Goal: Information Seeking & Learning: Learn about a topic

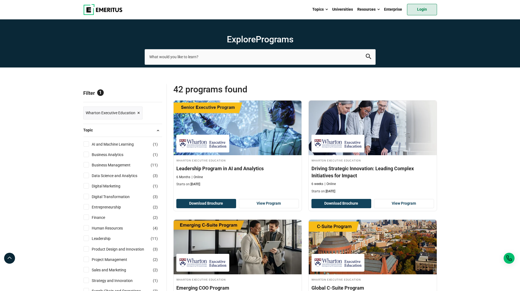
click at [422, 9] on link "Login" at bounding box center [422, 9] width 30 height 11
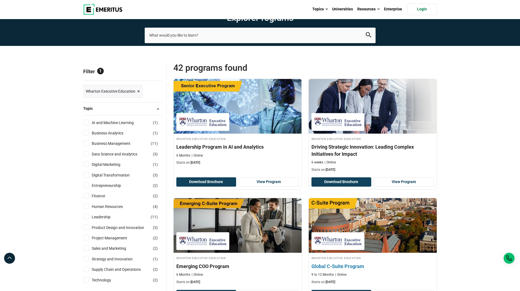
scroll to position [55, 0]
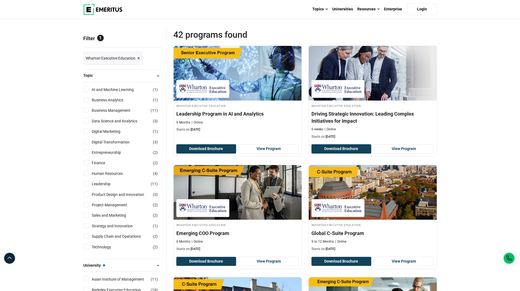
click at [86, 174] on input "Human Resources ( 4 )" at bounding box center [85, 172] width 5 height 5
checkbox input "true"
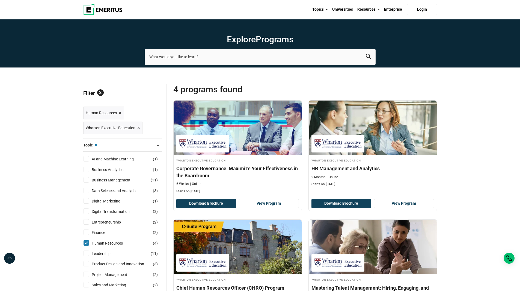
scroll to position [82, 0]
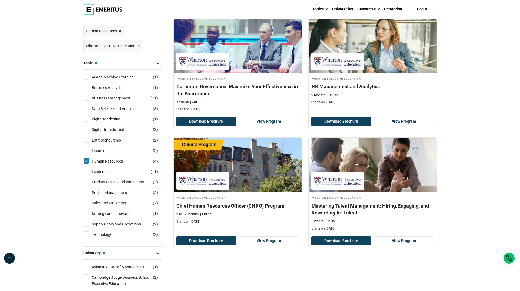
click at [83, 160] on input "Human Resources ( 4 )" at bounding box center [85, 160] width 5 height 5
checkbox input "false"
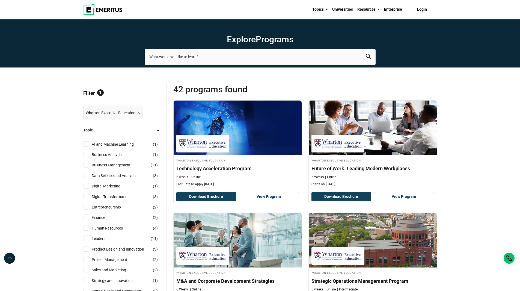
click at [95, 10] on img at bounding box center [102, 9] width 39 height 11
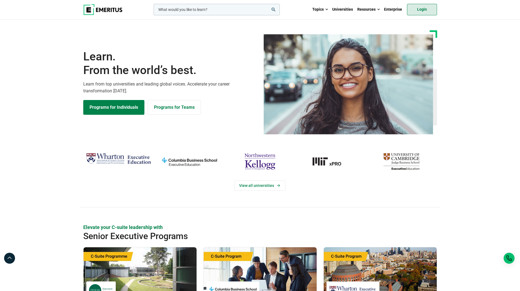
click at [419, 10] on link "Login" at bounding box center [422, 9] width 30 height 11
click at [226, 10] on input "woocommerce-product-search-field-0" at bounding box center [217, 9] width 126 height 11
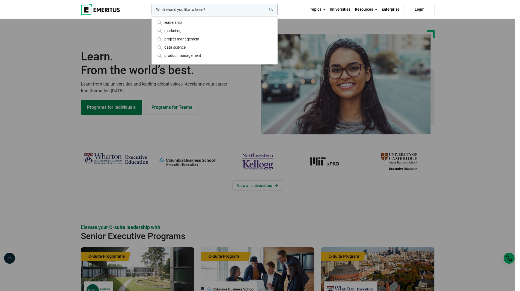
paste input "HR Management and Analytics: Unlock the Value of Human Capital"
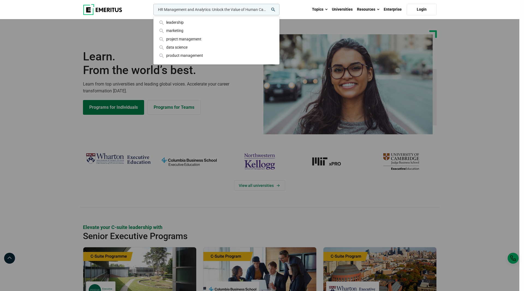
scroll to position [0, 4]
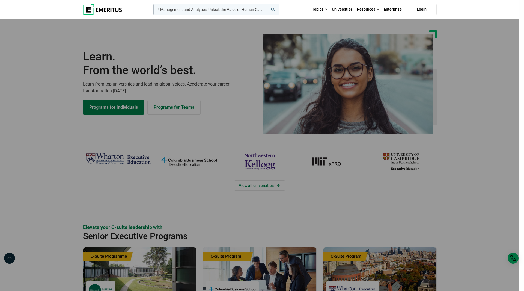
type input "HR Management and Analytics: Unlock the Value of Human Capital"
click at [152, 11] on button "search" at bounding box center [152, 11] width 0 height 0
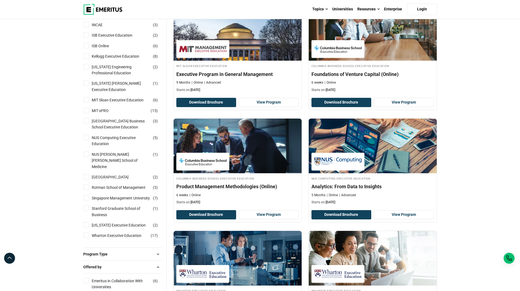
scroll to position [518, 0]
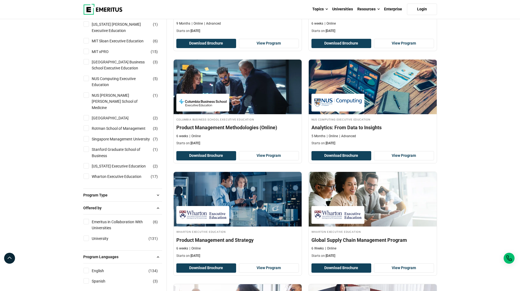
click at [88, 175] on input "Wharton Executive Education ( 17 )" at bounding box center [85, 175] width 5 height 5
checkbox input "true"
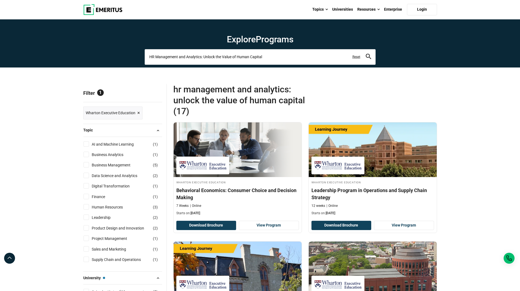
drag, startPoint x: 283, startPoint y: 57, endPoint x: 24, endPoint y: 35, distance: 259.3
click at [24, 35] on section "Explore Programs HR Management and Analytics: Unlock the Value of Human Capital…" at bounding box center [260, 43] width 520 height 48
paste input "People Analytics: Transforming HR Strategy with Data Science"
type input "People Analytics: Transforming HR Strategy with Data Science"
click at [366, 54] on button "search" at bounding box center [368, 57] width 5 height 6
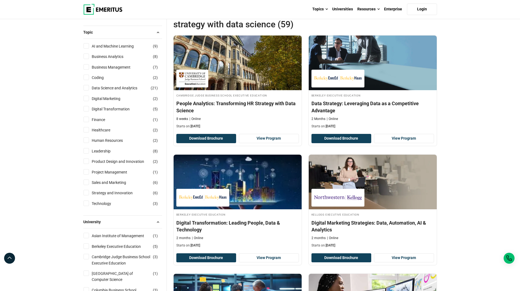
scroll to position [82, 0]
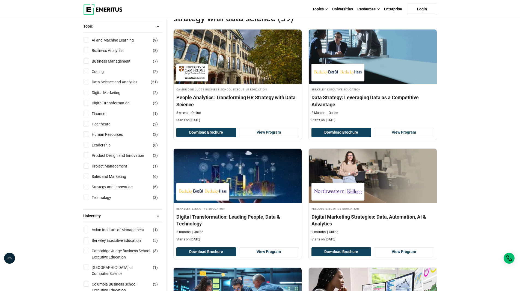
click at [86, 186] on input "Strategy and Innovation ( 6 )" at bounding box center [85, 186] width 5 height 5
checkbox input "true"
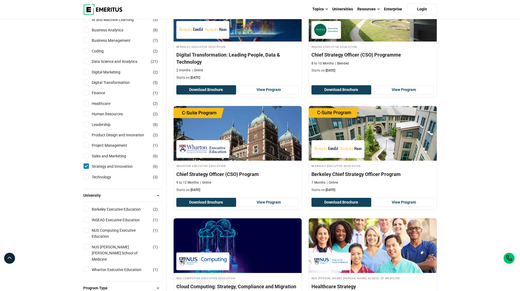
scroll to position [109, 0]
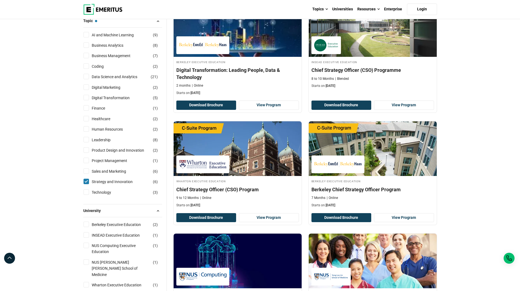
click at [87, 181] on input "Strategy and Innovation ( 6 )" at bounding box center [85, 180] width 5 height 5
checkbox input "false"
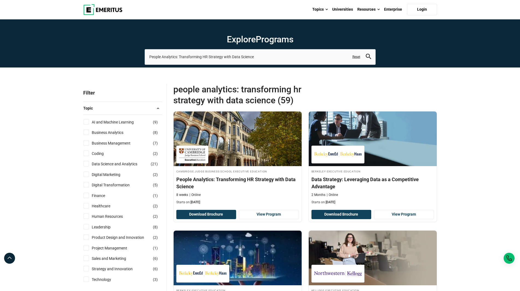
click at [87, 122] on input "AI and Machine Learning ( 9 )" at bounding box center [85, 121] width 5 height 5
checkbox input "true"
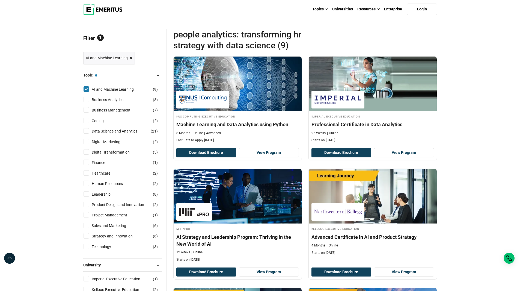
scroll to position [55, 0]
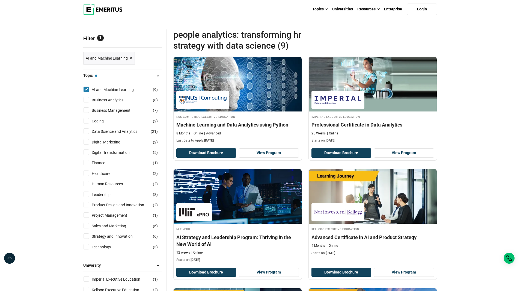
click at [85, 90] on input "AI and Machine Learning ( 9 )" at bounding box center [85, 88] width 5 height 5
checkbox input "false"
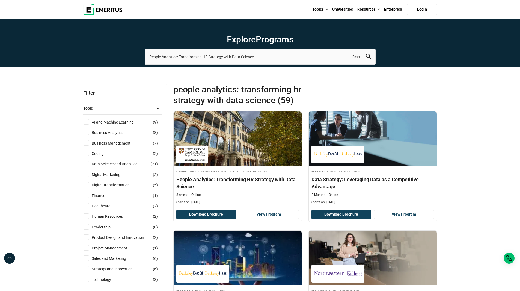
click at [86, 134] on input "Business Analytics ( 8 )" at bounding box center [85, 131] width 5 height 5
checkbox input "true"
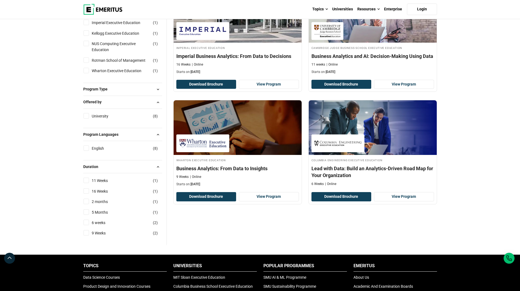
scroll to position [355, 0]
